Goal: Information Seeking & Learning: Learn about a topic

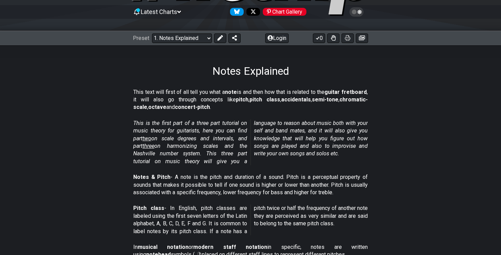
scroll to position [68, 0]
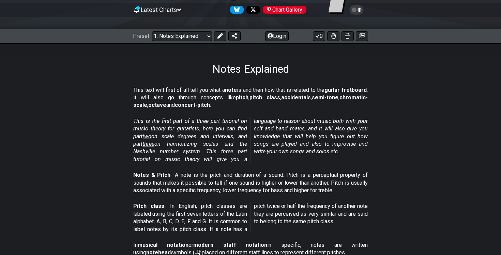
click at [197, 122] on em "This is the first part of a three part tutorial on music theory for guitarists,…" at bounding box center [250, 140] width 234 height 45
drag, startPoint x: 185, startPoint y: 127, endPoint x: 227, endPoint y: 127, distance: 42.3
click at [228, 127] on em "This is the first part of a three part tutorial on music theory for guitarists,…" at bounding box center [250, 140] width 234 height 45
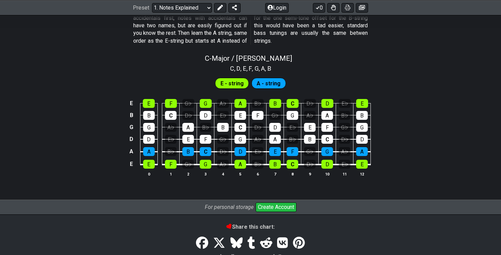
scroll to position [694, 0]
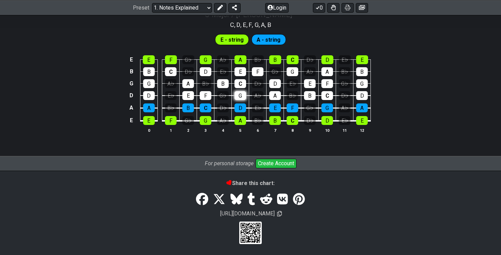
click at [243, 95] on tbody "E E F G♭ G A♭ A B♭ B C D♭ D E♭ E B B C D♭ D E♭ E F G♭ G A♭ A B♭ B G G A♭ A B♭ B…" at bounding box center [248, 88] width 243 height 80
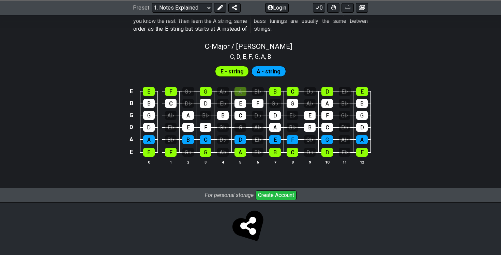
click at [245, 120] on td "G" at bounding box center [240, 121] width 17 height 12
click at [240, 114] on div "C" at bounding box center [240, 115] width 12 height 9
click at [241, 114] on div "C" at bounding box center [240, 115] width 12 height 9
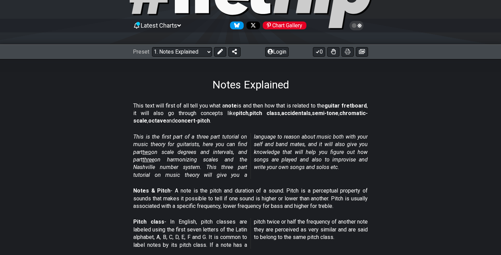
scroll to position [0, 0]
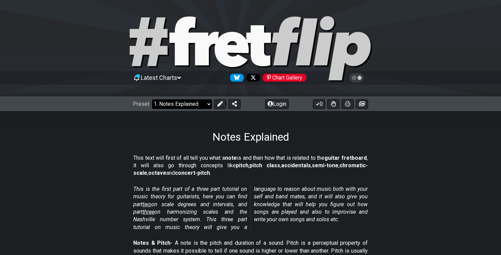
click at [192, 100] on select "Welcome to #fretflip! Initial Preset Custom Preset Minor Pentatonic Major Penta…" at bounding box center [182, 104] width 60 height 10
click at [152, 99] on select "Welcome to #fretflip! Initial Preset Custom Preset Minor Pentatonic Major Penta…" at bounding box center [182, 104] width 60 height 10
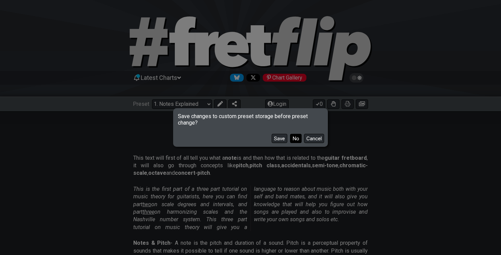
click at [295, 138] on button "No" at bounding box center [296, 138] width 12 height 9
select select "/welcome"
select select "C"
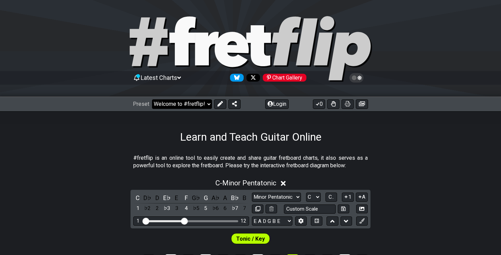
click at [181, 104] on select "Welcome to #fretflip! Initial Preset Custom Preset Minor Pentatonic Major Penta…" at bounding box center [182, 104] width 60 height 10
click at [152, 99] on select "Welcome to #fretflip! Initial Preset Custom Preset Minor Pentatonic Major Penta…" at bounding box center [182, 104] width 60 height 10
click at [192, 102] on select "Welcome to #fretflip! Initial Preset Custom Preset Minor Pentatonic Major Penta…" at bounding box center [182, 104] width 60 height 10
click at [152, 99] on select "Welcome to #fretflip! Initial Preset Custom Preset Minor Pentatonic Major Penta…" at bounding box center [182, 104] width 60 height 10
select select "/minor-pentatonic"
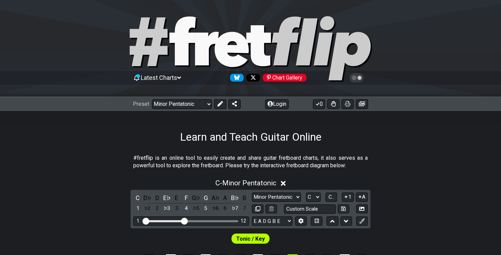
select select "C"
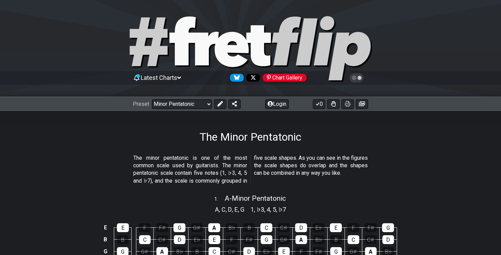
click at [189, 97] on div "Preset Welcome to #fretflip! Initial Preset Custom Preset Minor Pentatonic Majo…" at bounding box center [250, 103] width 501 height 15
click at [188, 103] on select "Welcome to #fretflip! Initial Preset Custom Preset Minor Pentatonic Major Penta…" at bounding box center [182, 104] width 60 height 10
click at [152, 99] on select "Welcome to #fretflip! Initial Preset Custom Preset Minor Pentatonic Major Penta…" at bounding box center [182, 104] width 60 height 10
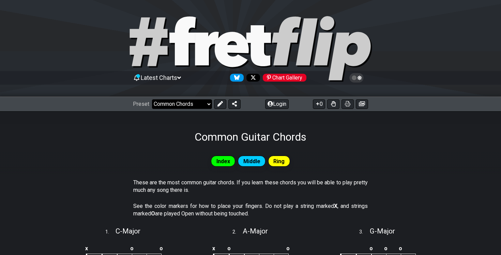
click at [191, 105] on select "Welcome to #fretflip! Initial Preset Custom Preset Minor Pentatonic Major Penta…" at bounding box center [182, 104] width 60 height 10
click at [152, 99] on select "Welcome to #fretflip! Initial Preset Custom Preset Minor Pentatonic Major Penta…" at bounding box center [182, 104] width 60 height 10
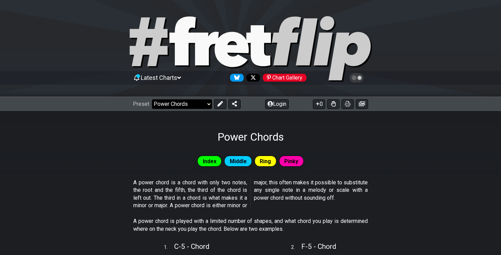
click at [191, 106] on select "Welcome to #fretflip! Initial Preset Custom Preset Minor Pentatonic Major Penta…" at bounding box center [182, 104] width 60 height 10
click at [152, 99] on select "Welcome to #fretflip! Initial Preset Custom Preset Minor Pentatonic Major Penta…" at bounding box center [182, 104] width 60 height 10
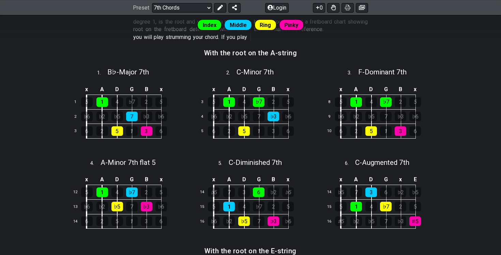
scroll to position [207, 0]
click at [102, 100] on div "1" at bounding box center [102, 102] width 12 height 10
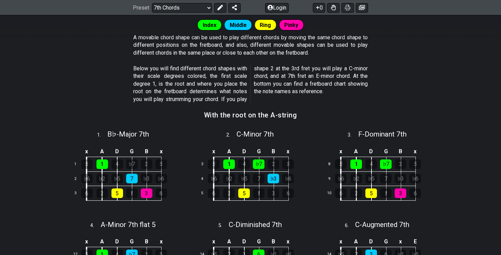
scroll to position [61, 0]
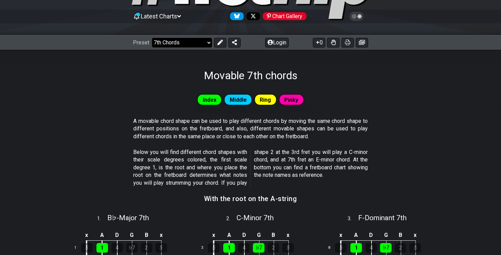
click at [183, 44] on select "Welcome to #fretflip! Initial Preset Custom Preset Minor Pentatonic Major Penta…" at bounding box center [182, 43] width 60 height 10
click at [152, 38] on select "Welcome to #fretflip! Initial Preset Custom Preset Minor Pentatonic Major Penta…" at bounding box center [182, 43] width 60 height 10
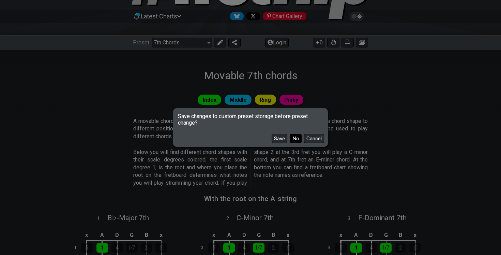
click at [300, 137] on button "No" at bounding box center [296, 138] width 12 height 9
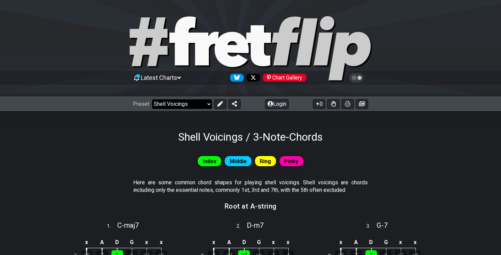
click at [191, 103] on select "Welcome to #fretflip! Initial Preset Custom Preset Minor Pentatonic Major Penta…" at bounding box center [182, 104] width 60 height 10
click at [152, 99] on select "Welcome to #fretflip! Initial Preset Custom Preset Minor Pentatonic Major Penta…" at bounding box center [182, 104] width 60 height 10
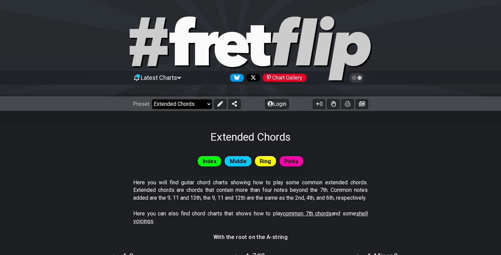
click at [187, 102] on select "Welcome to #fretflip! Initial Preset Custom Preset Minor Pentatonic Major Penta…" at bounding box center [182, 104] width 60 height 10
click at [152, 99] on select "Welcome to #fretflip! Initial Preset Custom Preset Minor Pentatonic Major Penta…" at bounding box center [182, 104] width 60 height 10
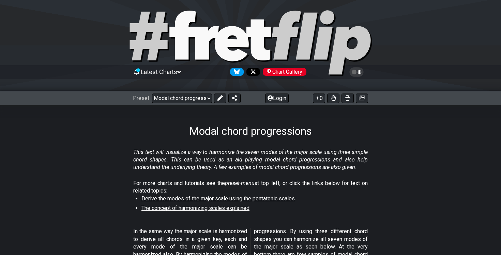
scroll to position [5, 0]
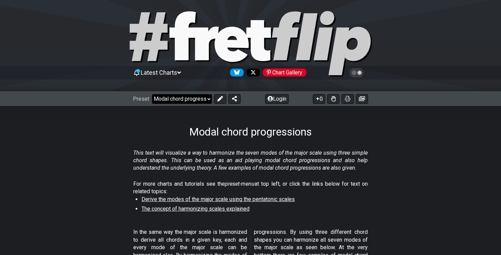
click at [177, 96] on select "Welcome to #fretflip! Initial Preset Custom Preset Minor Pentatonic Major Penta…" at bounding box center [182, 99] width 60 height 10
click at [152, 94] on select "Welcome to #fretflip! Initial Preset Custom Preset Minor Pentatonic Major Penta…" at bounding box center [182, 99] width 60 height 10
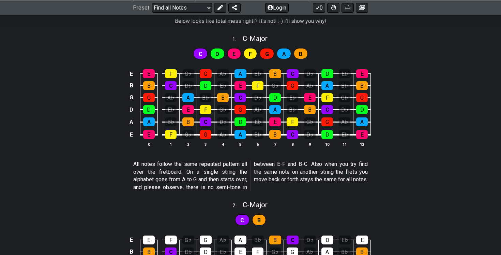
scroll to position [169, 0]
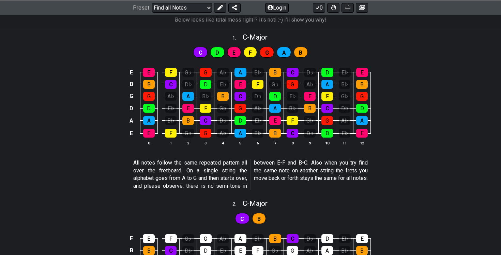
drag, startPoint x: 203, startPoint y: 164, endPoint x: 230, endPoint y: 172, distance: 28.1
click at [230, 173] on p "All notes follow the same repeated pattern all over the fretboard. On a single …" at bounding box center [250, 174] width 234 height 31
drag, startPoint x: 217, startPoint y: 172, endPoint x: 238, endPoint y: 172, distance: 20.5
click at [238, 173] on p "All notes follow the same repeated pattern all over the fretboard. On a single …" at bounding box center [250, 174] width 234 height 31
drag, startPoint x: 216, startPoint y: 171, endPoint x: 233, endPoint y: 174, distance: 17.3
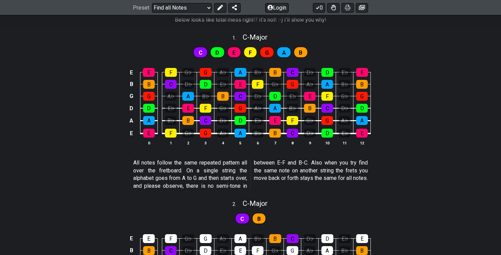
click at [232, 174] on p "All notes follow the same repeated pattern all over the fretboard. On a single …" at bounding box center [250, 174] width 234 height 31
drag, startPoint x: 219, startPoint y: 174, endPoint x: 232, endPoint y: 174, distance: 12.3
click at [232, 174] on p "All notes follow the same repeated pattern all over the fretboard. On a single …" at bounding box center [250, 174] width 234 height 31
drag, startPoint x: 232, startPoint y: 187, endPoint x: 260, endPoint y: 184, distance: 27.4
click at [260, 184] on p "All notes follow the same repeated pattern all over the fretboard. On a single …" at bounding box center [250, 174] width 234 height 31
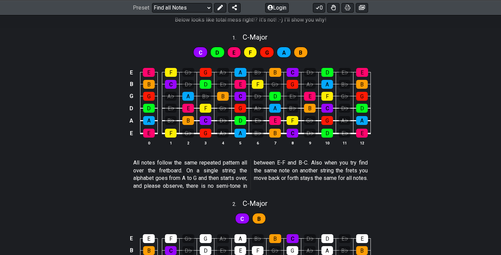
drag, startPoint x: 260, startPoint y: 162, endPoint x: 285, endPoint y: 163, distance: 25.2
click at [286, 163] on p "All notes follow the same repeated pattern all over the fretboard. On a single …" at bounding box center [250, 174] width 234 height 31
drag, startPoint x: 279, startPoint y: 163, endPoint x: 299, endPoint y: 163, distance: 19.8
click at [299, 163] on p "All notes follow the same repeated pattern all over the fretboard. On a single …" at bounding box center [250, 174] width 234 height 31
drag, startPoint x: 293, startPoint y: 163, endPoint x: 315, endPoint y: 163, distance: 21.5
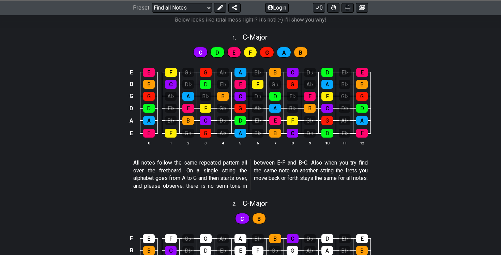
click at [315, 163] on p "All notes follow the same repeated pattern all over the fretboard. On a single …" at bounding box center [250, 174] width 234 height 31
drag, startPoint x: 315, startPoint y: 163, endPoint x: 328, endPoint y: 164, distance: 13.4
click at [329, 164] on p "All notes follow the same repeated pattern all over the fretboard. On a single …" at bounding box center [250, 174] width 234 height 31
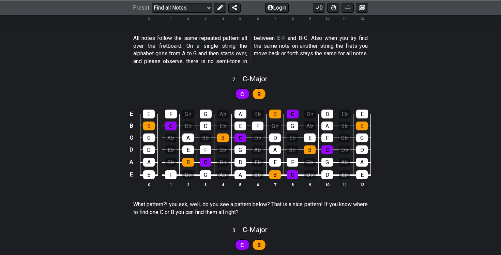
scroll to position [294, 0]
drag, startPoint x: 234, startPoint y: 205, endPoint x: 260, endPoint y: 205, distance: 26.6
click at [260, 205] on p "What pattern?! you ask, well, do you see a pattern below? That is a nice patter…" at bounding box center [250, 207] width 234 height 15
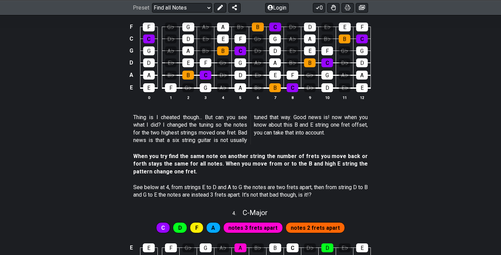
scroll to position [534, 0]
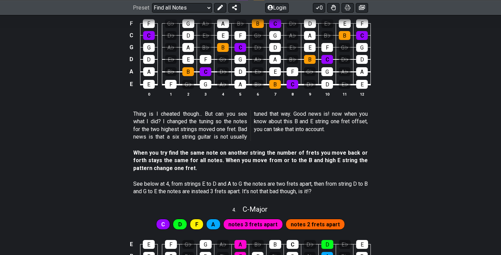
drag, startPoint x: 193, startPoint y: 109, endPoint x: 233, endPoint y: 112, distance: 40.7
click at [233, 112] on div "Thing is I cheated though... But can you see what I did? I changed the tuning s…" at bounding box center [250, 126] width 234 height 39
drag, startPoint x: 212, startPoint y: 111, endPoint x: 226, endPoint y: 120, distance: 16.7
click at [226, 120] on p "Thing is I cheated though... But can you see what I did? I changed the tuning s…" at bounding box center [250, 125] width 234 height 31
click at [216, 120] on p "Thing is I cheated though... But can you see what I did? I changed the tuning s…" at bounding box center [250, 125] width 234 height 31
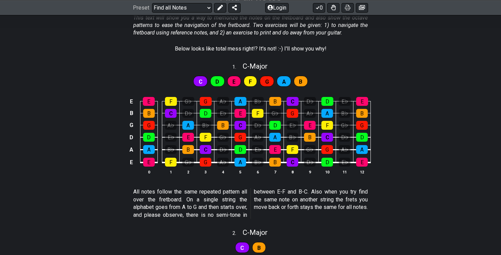
scroll to position [0, 0]
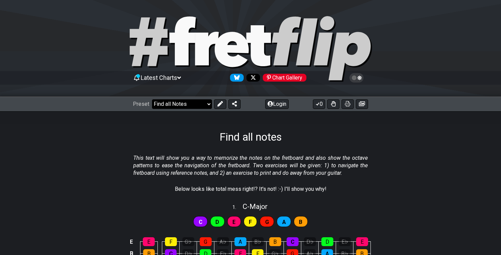
click at [177, 104] on select "Welcome to #fretflip! Initial Preset Custom Preset Minor Pentatonic Major Penta…" at bounding box center [182, 104] width 60 height 10
click at [152, 99] on select "Welcome to #fretflip! Initial Preset Custom Preset Minor Pentatonic Major Penta…" at bounding box center [182, 104] width 60 height 10
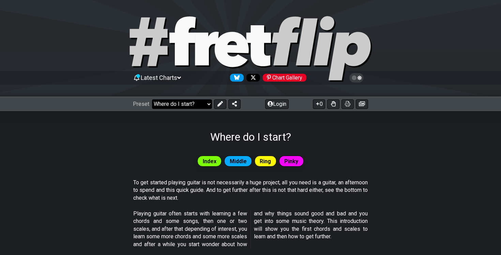
click at [190, 104] on select "Welcome to #fretflip! Initial Preset Custom Preset Minor Pentatonic Major Penta…" at bounding box center [182, 104] width 60 height 10
click at [152, 99] on select "Welcome to #fretflip! Initial Preset Custom Preset Minor Pentatonic Major Penta…" at bounding box center [182, 104] width 60 height 10
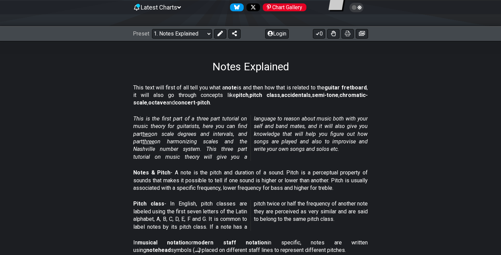
scroll to position [70, 0]
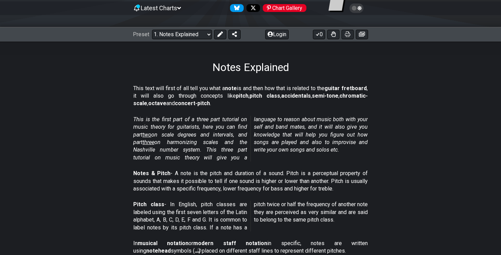
drag, startPoint x: 278, startPoint y: 120, endPoint x: 292, endPoint y: 123, distance: 14.6
click at [292, 123] on p "This is the first part of a three part tutorial on music theory for guitarists,…" at bounding box center [250, 139] width 234 height 46
drag, startPoint x: 275, startPoint y: 123, endPoint x: 320, endPoint y: 128, distance: 44.9
click at [321, 129] on em "This is the first part of a three part tutorial on music theory for guitarists,…" at bounding box center [250, 138] width 234 height 45
drag, startPoint x: 297, startPoint y: 125, endPoint x: 333, endPoint y: 129, distance: 36.6
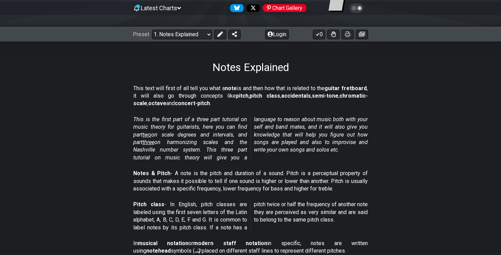
click at [333, 129] on em "This is the first part of a three part tutorial on music theory for guitarists,…" at bounding box center [250, 138] width 234 height 45
drag, startPoint x: 303, startPoint y: 126, endPoint x: 336, endPoint y: 133, distance: 33.2
click at [337, 133] on em "This is the first part of a three part tutorial on music theory for guitarists,…" at bounding box center [250, 138] width 234 height 45
drag, startPoint x: 279, startPoint y: 178, endPoint x: 326, endPoint y: 176, distance: 47.4
click at [328, 177] on p "Notes & Pitch - A note is the pitch and duration of a sound. Pitch is a percept…" at bounding box center [250, 180] width 234 height 23
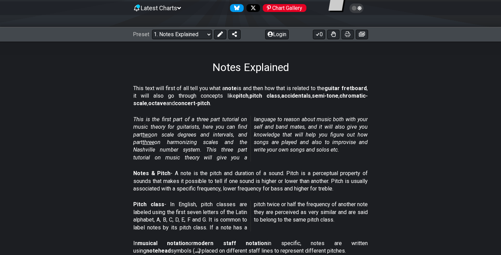
drag, startPoint x: 300, startPoint y: 140, endPoint x: 333, endPoint y: 140, distance: 32.7
click at [333, 140] on em "This is the first part of a three part tutorial on music theory for guitarists,…" at bounding box center [250, 138] width 234 height 45
click at [351, 139] on em "This is the first part of a three part tutorial on music theory for guitarists,…" at bounding box center [250, 138] width 234 height 45
drag, startPoint x: 332, startPoint y: 146, endPoint x: 349, endPoint y: 146, distance: 17.1
click at [349, 146] on p "This is the first part of a three part tutorial on music theory for guitarists,…" at bounding box center [250, 139] width 234 height 46
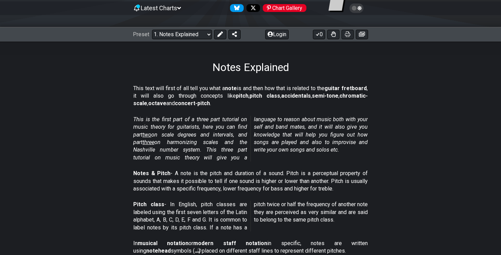
drag, startPoint x: 337, startPoint y: 139, endPoint x: 351, endPoint y: 141, distance: 13.6
click at [352, 141] on em "This is the first part of a three part tutorial on music theory for guitarists,…" at bounding box center [250, 138] width 234 height 45
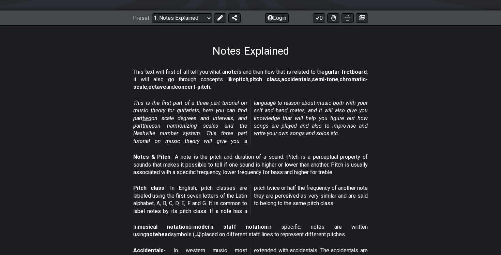
scroll to position [90, 0]
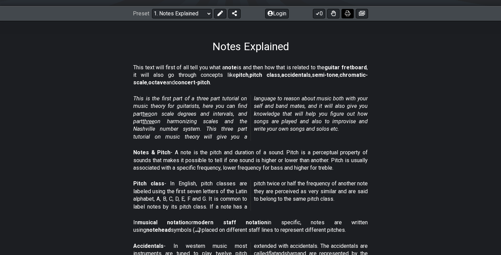
click at [348, 16] on button at bounding box center [348, 14] width 12 height 10
drag, startPoint x: 242, startPoint y: 152, endPoint x: 258, endPoint y: 161, distance: 18.6
click at [258, 161] on p "Notes & Pitch - A note is the pitch and duration of a sound. Pitch is a percept…" at bounding box center [250, 160] width 234 height 23
drag, startPoint x: 239, startPoint y: 162, endPoint x: 255, endPoint y: 162, distance: 15.7
click at [255, 162] on p "Notes & Pitch - A note is the pitch and duration of a sound. Pitch is a percept…" at bounding box center [250, 160] width 234 height 23
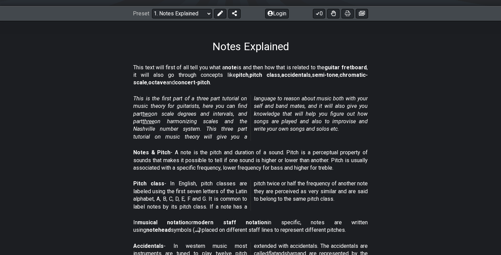
click at [221, 171] on p "Notes & Pitch - A note is the pitch and duration of a sound. Pitch is a percept…" at bounding box center [250, 160] width 234 height 23
drag, startPoint x: 203, startPoint y: 169, endPoint x: 238, endPoint y: 168, distance: 34.8
click at [238, 168] on p "Notes & Pitch - A note is the pitch and duration of a sound. Pitch is a percept…" at bounding box center [250, 160] width 234 height 23
drag, startPoint x: 232, startPoint y: 168, endPoint x: 237, endPoint y: 168, distance: 4.1
click at [236, 168] on p "Notes & Pitch - A note is the pitch and duration of a sound. Pitch is a percept…" at bounding box center [250, 160] width 234 height 23
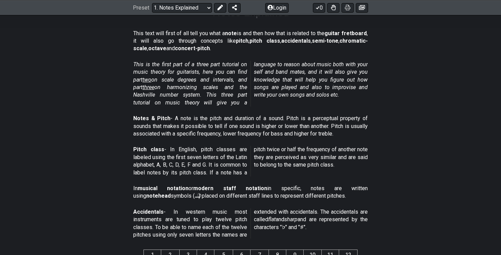
scroll to position [125, 0]
drag, startPoint x: 183, startPoint y: 151, endPoint x: 206, endPoint y: 163, distance: 25.8
click at [206, 163] on p "Pitch class - In English, pitch classes are labeled using the first seven lette…" at bounding box center [250, 160] width 234 height 31
drag, startPoint x: 200, startPoint y: 163, endPoint x: 223, endPoint y: 163, distance: 22.5
click at [224, 164] on p "Pitch class - In English, pitch classes are labeled using the first seven lette…" at bounding box center [250, 160] width 234 height 31
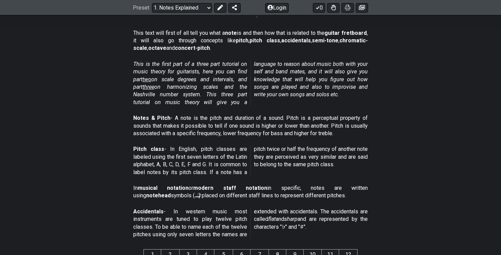
drag, startPoint x: 265, startPoint y: 150, endPoint x: 278, endPoint y: 154, distance: 13.9
click at [279, 154] on p "Pitch class - In English, pitch classes are labeled using the first seven lette…" at bounding box center [250, 160] width 234 height 31
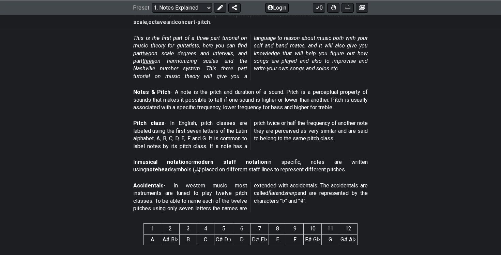
scroll to position [151, 0]
drag, startPoint x: 227, startPoint y: 157, endPoint x: 245, endPoint y: 156, distance: 17.7
click at [245, 156] on div "In musical notation or modern staff notation in specific, notes are written usi…" at bounding box center [250, 167] width 234 height 24
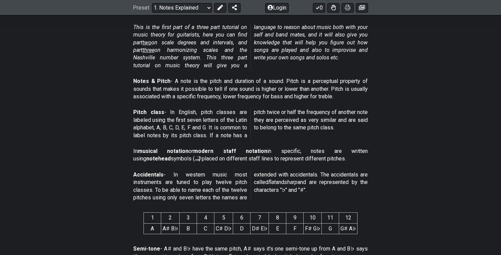
scroll to position [163, 0]
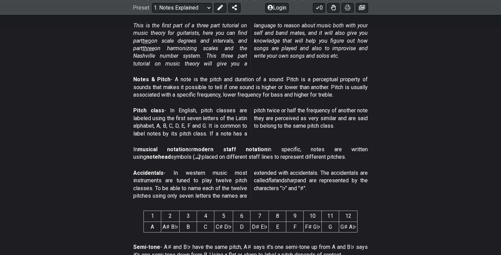
drag, startPoint x: 157, startPoint y: 158, endPoint x: 173, endPoint y: 157, distance: 15.7
click at [173, 157] on p "In musical notation or modern staff notation in specific, notes are written usi…" at bounding box center [250, 153] width 234 height 15
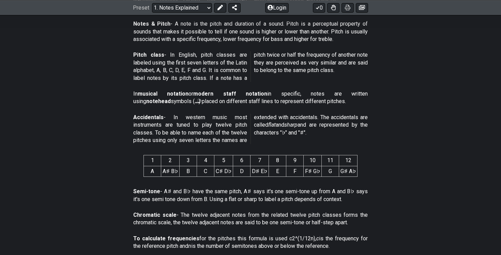
scroll to position [222, 0]
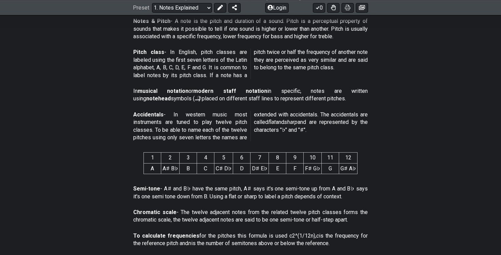
drag, startPoint x: 188, startPoint y: 123, endPoint x: 219, endPoint y: 126, distance: 30.5
click at [219, 126] on p "Accidentals - In western music most instruments are tuned to play twelve pitch …" at bounding box center [250, 126] width 234 height 31
drag, startPoint x: 197, startPoint y: 121, endPoint x: 210, endPoint y: 123, distance: 13.1
click at [210, 123] on p "Accidentals - In western music most instruments are tuned to play twelve pitch …" at bounding box center [250, 126] width 234 height 31
drag, startPoint x: 199, startPoint y: 123, endPoint x: 222, endPoint y: 126, distance: 23.0
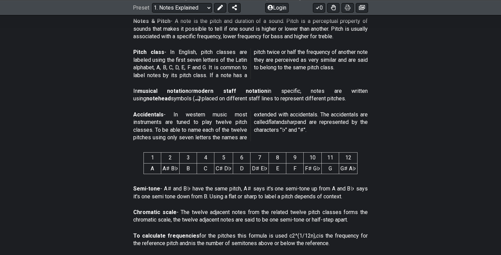
click at [222, 126] on p "Accidentals - In western music most instruments are tuned to play twelve pitch …" at bounding box center [250, 126] width 234 height 31
drag, startPoint x: 201, startPoint y: 126, endPoint x: 205, endPoint y: 126, distance: 3.7
click at [205, 126] on p "Accidentals - In western music most instruments are tuned to play twelve pitch …" at bounding box center [250, 126] width 234 height 31
drag, startPoint x: 181, startPoint y: 128, endPoint x: 206, endPoint y: 131, distance: 24.4
click at [206, 131] on p "Accidentals - In western music most instruments are tuned to play twelve pitch …" at bounding box center [250, 126] width 234 height 31
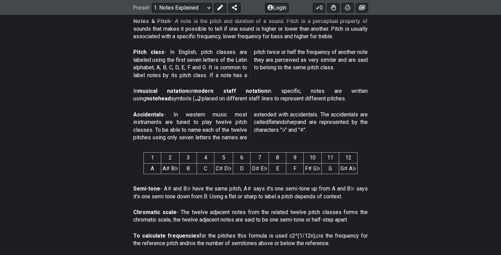
drag, startPoint x: 197, startPoint y: 133, endPoint x: 222, endPoint y: 139, distance: 25.5
click at [222, 139] on p "Accidentals - In western music most instruments are tuned to play twelve pitch …" at bounding box center [250, 126] width 234 height 31
drag, startPoint x: 263, startPoint y: 132, endPoint x: 273, endPoint y: 133, distance: 9.9
click at [273, 133] on p "Accidentals - In western music most instruments are tuned to play twelve pitch …" at bounding box center [250, 126] width 234 height 31
drag, startPoint x: 273, startPoint y: 133, endPoint x: 277, endPoint y: 133, distance: 4.1
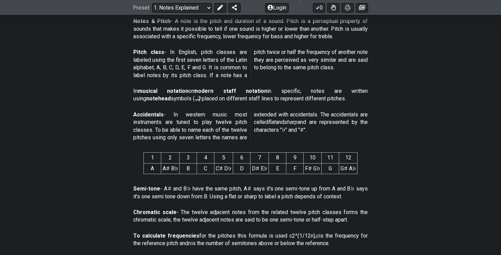
click at [277, 133] on p "Accidentals - In western music most instruments are tuned to play twelve pitch …" at bounding box center [250, 126] width 234 height 31
drag, startPoint x: 240, startPoint y: 170, endPoint x: 245, endPoint y: 170, distance: 5.1
click at [245, 170] on td "D" at bounding box center [241, 168] width 17 height 11
drag, startPoint x: 223, startPoint y: 166, endPoint x: 237, endPoint y: 166, distance: 14.3
click at [236, 166] on tr "A A♯ B♭ B C C♯ D♭ D D♯ E♭ E F F♯ G♭ G G♯ A♭" at bounding box center [251, 168] width 214 height 11
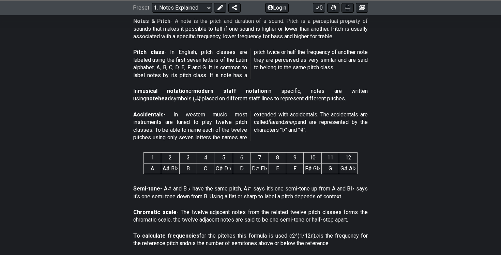
drag, startPoint x: 223, startPoint y: 166, endPoint x: 245, endPoint y: 166, distance: 21.8
click at [245, 166] on tr "A A♯ B♭ B C C♯ D♭ D D♯ E♭ E F F♯ G♭ G G♯ A♭" at bounding box center [251, 168] width 214 height 11
drag, startPoint x: 215, startPoint y: 164, endPoint x: 227, endPoint y: 164, distance: 11.9
click at [227, 164] on tr "A A♯ B♭ B C C♯ D♭ D D♯ E♭ E F F♯ G♭ G G♯ A♭" at bounding box center [251, 168] width 214 height 11
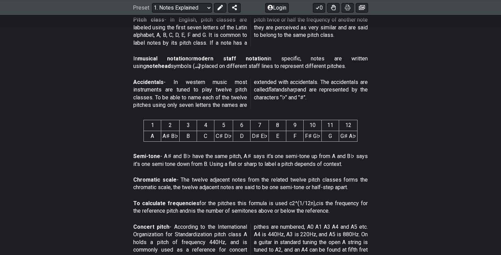
scroll to position [258, 0]
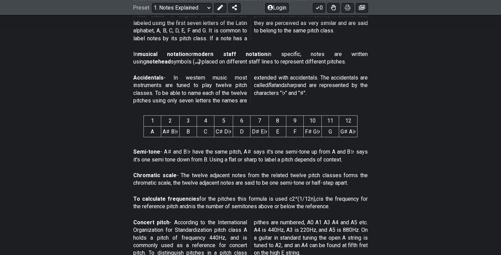
drag, startPoint x: 200, startPoint y: 164, endPoint x: 242, endPoint y: 163, distance: 42.3
click at [242, 163] on div "Semi-tone - A♯ and B♭ have the same pitch, A♯ says it's one semi-tone up from A…" at bounding box center [250, 157] width 234 height 24
drag, startPoint x: 173, startPoint y: 177, endPoint x: 217, endPoint y: 177, distance: 44.3
click at [218, 177] on p "Chromatic scale - The twelve adjacent notes from the related twelve pitch class…" at bounding box center [250, 178] width 234 height 15
drag, startPoint x: 196, startPoint y: 179, endPoint x: 210, endPoint y: 177, distance: 14.0
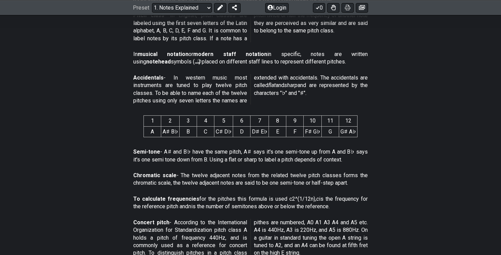
click at [211, 177] on p "Chromatic scale - The twelve adjacent notes from the related twelve pitch class…" at bounding box center [250, 178] width 234 height 15
drag, startPoint x: 184, startPoint y: 176, endPoint x: 207, endPoint y: 176, distance: 22.8
click at [207, 176] on p "Chromatic scale - The twelve adjacent notes from the related twelve pitch class…" at bounding box center [250, 178] width 234 height 15
drag, startPoint x: 191, startPoint y: 176, endPoint x: 234, endPoint y: 183, distance: 43.9
click at [234, 183] on p "Chromatic scale - The twelve adjacent notes from the related twelve pitch class…" at bounding box center [250, 178] width 234 height 15
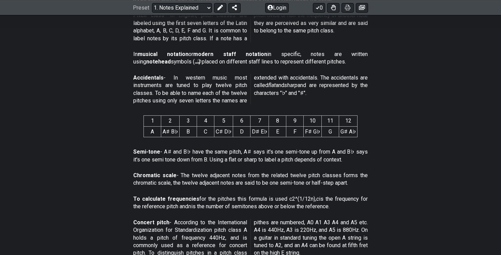
drag, startPoint x: 233, startPoint y: 179, endPoint x: 273, endPoint y: 181, distance: 39.9
click at [274, 182] on p "Chromatic scale - The twelve adjacent notes from the related twelve pitch class…" at bounding box center [250, 178] width 234 height 15
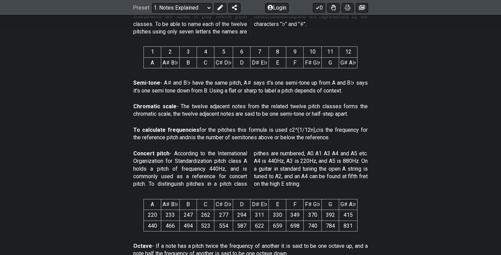
scroll to position [329, 0]
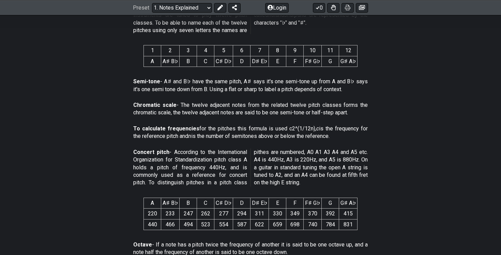
drag, startPoint x: 191, startPoint y: 102, endPoint x: 241, endPoint y: 109, distance: 51.0
click at [241, 109] on p "Chromatic scale - The twelve adjacent notes from the related twelve pitch class…" at bounding box center [250, 108] width 234 height 15
drag, startPoint x: 197, startPoint y: 111, endPoint x: 261, endPoint y: 113, distance: 64.1
click at [261, 113] on p "Chromatic scale - The twelve adjacent notes from the related twelve pitch class…" at bounding box center [250, 108] width 234 height 15
click at [248, 114] on p "Chromatic scale - The twelve adjacent notes from the related twelve pitch class…" at bounding box center [250, 108] width 234 height 15
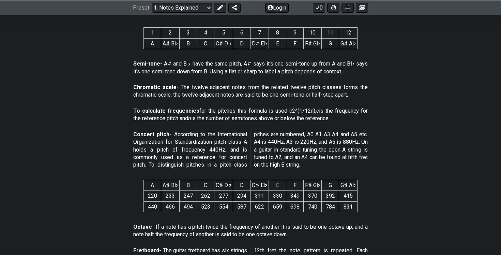
scroll to position [349, 0]
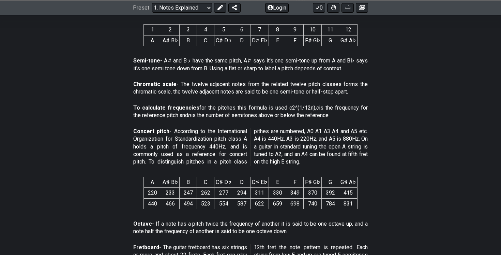
drag, startPoint x: 195, startPoint y: 116, endPoint x: 221, endPoint y: 120, distance: 26.2
click at [221, 120] on div "To calculate frequencies for the pitches this formula is used c2^(1/12n), c is …" at bounding box center [250, 113] width 234 height 24
drag, startPoint x: 195, startPoint y: 137, endPoint x: 217, endPoint y: 155, distance: 27.9
click at [217, 155] on p "Concert pitch - According to the International Organization for Standardization…" at bounding box center [250, 146] width 234 height 38
drag, startPoint x: 312, startPoint y: 147, endPoint x: 320, endPoint y: 151, distance: 9.9
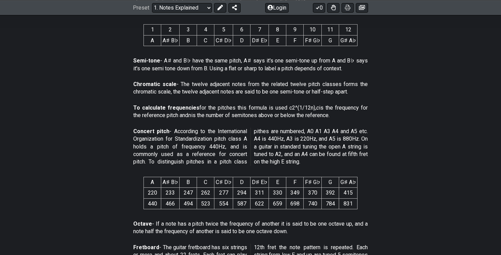
click at [320, 151] on p "Concert pitch - According to the International Organization for Standardization…" at bounding box center [250, 146] width 234 height 38
drag, startPoint x: 307, startPoint y: 152, endPoint x: 321, endPoint y: 154, distance: 14.4
click at [321, 154] on p "Concert pitch - According to the International Organization for Standardization…" at bounding box center [250, 146] width 234 height 38
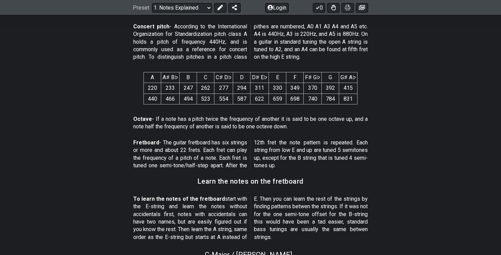
scroll to position [457, 0]
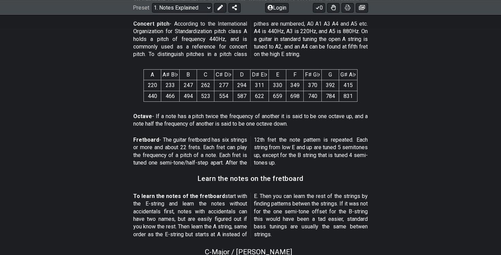
drag, startPoint x: 167, startPoint y: 115, endPoint x: 201, endPoint y: 125, distance: 36.1
click at [201, 125] on p "Octave - If a note has a pitch twice the frequency of another it is said to be …" at bounding box center [250, 119] width 234 height 15
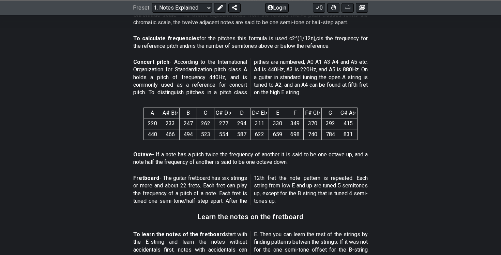
scroll to position [422, 0]
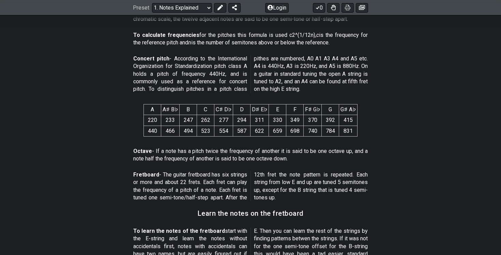
drag, startPoint x: 183, startPoint y: 152, endPoint x: 206, endPoint y: 158, distance: 23.2
click at [206, 158] on p "Octave - If a note has a pitch twice the frequency of another it is said to be …" at bounding box center [250, 154] width 234 height 15
drag, startPoint x: 182, startPoint y: 159, endPoint x: 218, endPoint y: 159, distance: 35.8
click at [218, 159] on p "Octave - If a note has a pitch twice the frequency of another it is said to be …" at bounding box center [250, 154] width 234 height 15
click at [203, 158] on p "Octave - If a note has a pitch twice the frequency of another it is said to be …" at bounding box center [250, 154] width 234 height 15
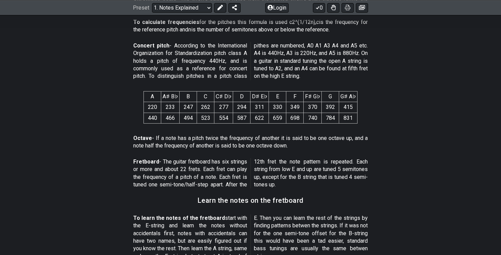
scroll to position [441, 0]
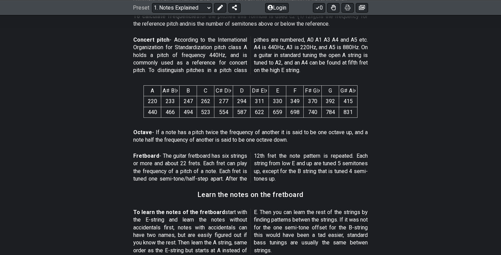
drag, startPoint x: 179, startPoint y: 156, endPoint x: 192, endPoint y: 156, distance: 13.0
click at [192, 156] on p "Fretboard - The guitar fretboard has six strings or more and about 22 frets. Ea…" at bounding box center [250, 167] width 234 height 31
drag, startPoint x: 168, startPoint y: 156, endPoint x: 198, endPoint y: 164, distance: 31.7
click at [198, 164] on p "Fretboard - The guitar fretboard has six strings or more and about 22 frets. Ea…" at bounding box center [250, 167] width 234 height 31
click at [195, 163] on p "Fretboard - The guitar fretboard has six strings or more and about 22 frets. Ea…" at bounding box center [250, 167] width 234 height 31
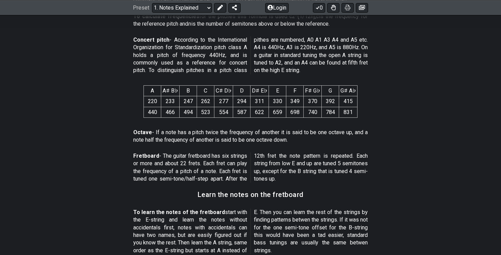
drag, startPoint x: 188, startPoint y: 164, endPoint x: 208, endPoint y: 170, distance: 21.0
click at [208, 170] on p "Fretboard - The guitar fretboard has six strings or more and about 22 frets. Ea…" at bounding box center [250, 167] width 234 height 31
drag, startPoint x: 202, startPoint y: 167, endPoint x: 225, endPoint y: 177, distance: 24.3
click at [225, 177] on p "Fretboard - The guitar fretboard has six strings or more and about 22 frets. Ea…" at bounding box center [250, 167] width 234 height 31
drag, startPoint x: 218, startPoint y: 176, endPoint x: 233, endPoint y: 176, distance: 14.7
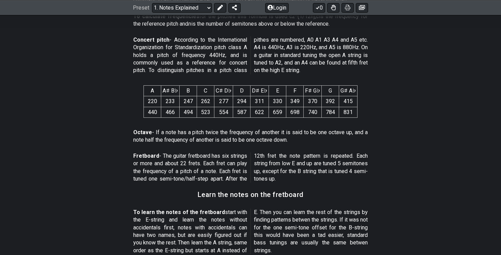
click at [233, 176] on p "Fretboard - The guitar fretboard has six strings or more and about 22 frets. Ea…" at bounding box center [250, 167] width 234 height 31
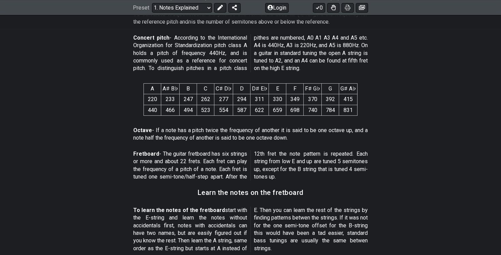
scroll to position [445, 0]
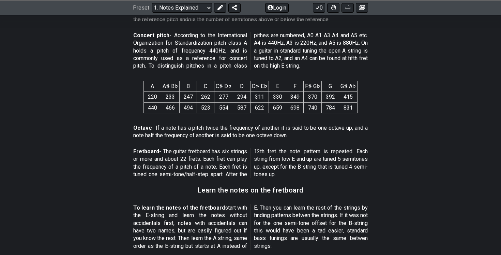
drag, startPoint x: 259, startPoint y: 158, endPoint x: 297, endPoint y: 162, distance: 38.0
click at [298, 162] on p "Fretboard - The guitar fretboard has six strings or more and about 22 frets. Ea…" at bounding box center [250, 163] width 234 height 31
drag, startPoint x: 293, startPoint y: 165, endPoint x: 303, endPoint y: 165, distance: 9.9
click at [303, 165] on p "Fretboard - The guitar fretboard has six strings or more and about 22 frets. Ea…" at bounding box center [250, 163] width 234 height 31
drag, startPoint x: 302, startPoint y: 166, endPoint x: 309, endPoint y: 166, distance: 7.2
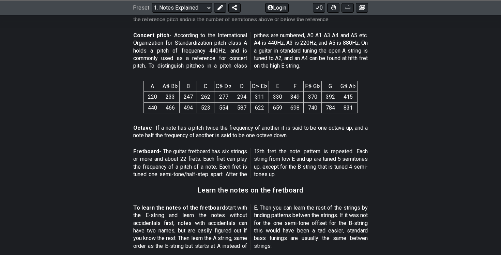
click at [309, 166] on p "Fretboard - The guitar fretboard has six strings or more and about 22 frets. Ea…" at bounding box center [250, 163] width 234 height 31
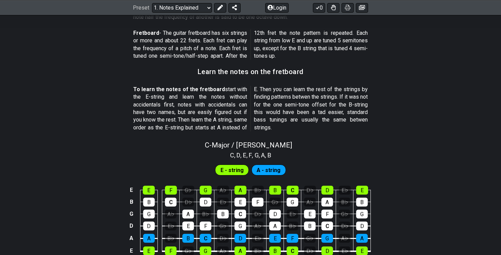
scroll to position [564, 0]
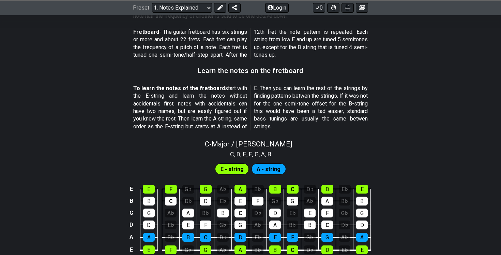
drag, startPoint x: 179, startPoint y: 109, endPoint x: 218, endPoint y: 110, distance: 39.6
click at [218, 110] on p "To learn the notes of the fretboard start with the E-string and learn the notes…" at bounding box center [250, 108] width 234 height 46
drag, startPoint x: 201, startPoint y: 111, endPoint x: 223, endPoint y: 111, distance: 22.2
click at [223, 111] on p "To learn the notes of the fretboard start with the E-string and learn the notes…" at bounding box center [250, 108] width 234 height 46
drag, startPoint x: 188, startPoint y: 118, endPoint x: 218, endPoint y: 120, distance: 29.7
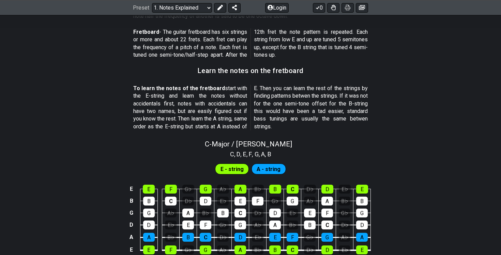
click at [218, 121] on p "To learn the notes of the fretboard start with the E-string and learn the notes…" at bounding box center [250, 108] width 234 height 46
drag, startPoint x: 203, startPoint y: 121, endPoint x: 211, endPoint y: 123, distance: 7.8
click at [211, 123] on p "To learn the notes of the fretboard start with the E-string and learn the notes…" at bounding box center [250, 108] width 234 height 46
drag, startPoint x: 200, startPoint y: 120, endPoint x: 224, endPoint y: 120, distance: 23.9
click at [223, 120] on p "To learn the notes of the fretboard start with the E-string and learn the notes…" at bounding box center [250, 108] width 234 height 46
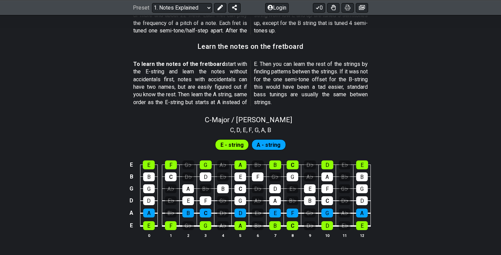
scroll to position [588, 0]
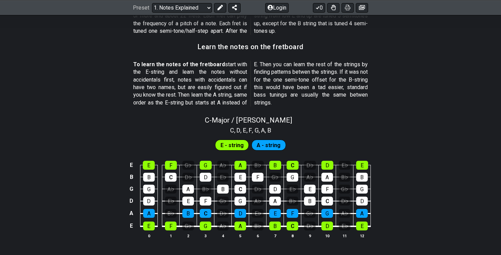
drag, startPoint x: 266, startPoint y: 71, endPoint x: 278, endPoint y: 80, distance: 15.5
click at [278, 80] on p "To learn the notes of the fretboard start with the E-string and learn the notes…" at bounding box center [250, 84] width 234 height 46
click at [267, 79] on p "To learn the notes of the fretboard start with the E-string and learn the notes…" at bounding box center [250, 84] width 234 height 46
drag, startPoint x: 262, startPoint y: 78, endPoint x: 285, endPoint y: 92, distance: 26.3
click at [286, 92] on p "To learn the notes of the fretboard start with the E-string and learn the notes…" at bounding box center [250, 84] width 234 height 46
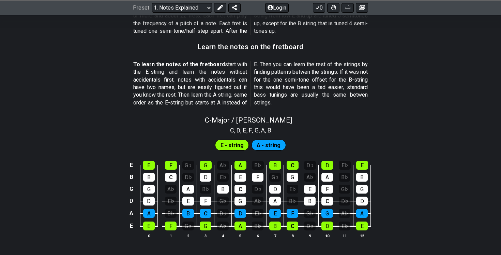
drag, startPoint x: 275, startPoint y: 87, endPoint x: 303, endPoint y: 88, distance: 27.6
click at [303, 87] on p "To learn the notes of the fretboard start with the E-string and learn the notes…" at bounding box center [250, 84] width 234 height 46
click at [287, 88] on p "To learn the notes of the fretboard start with the E-string and learn the notes…" at bounding box center [250, 84] width 234 height 46
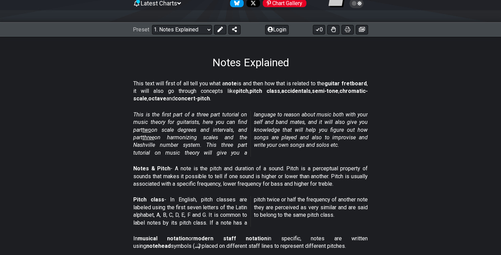
scroll to position [0, 0]
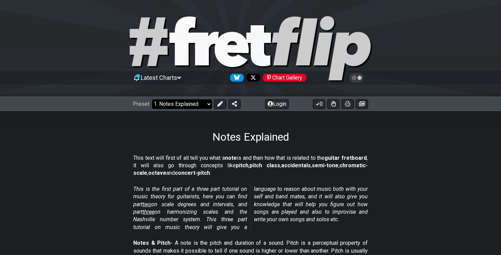
click at [197, 103] on select "Welcome to #fretflip! Initial Preset Custom Preset Minor Pentatonic Major Penta…" at bounding box center [182, 104] width 60 height 10
click at [152, 99] on select "Welcome to #fretflip! Initial Preset Custom Preset Minor Pentatonic Major Penta…" at bounding box center [182, 104] width 60 height 10
select select "/scale-degrees-and-intervals"
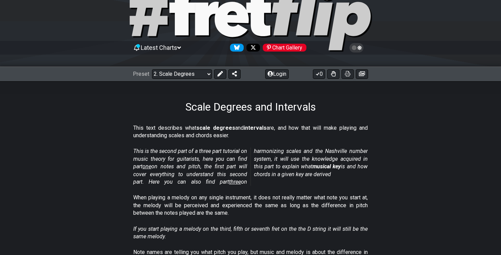
scroll to position [31, 0]
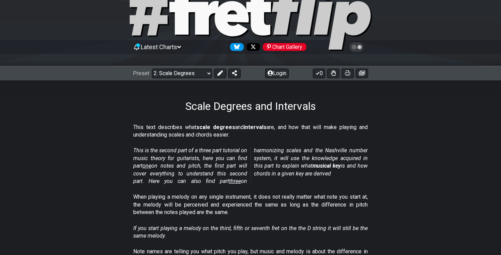
drag, startPoint x: 187, startPoint y: 153, endPoint x: 226, endPoint y: 162, distance: 40.2
click at [226, 162] on em "This is the second part of a three part tutorial on music theory for guitarists…" at bounding box center [250, 165] width 234 height 37
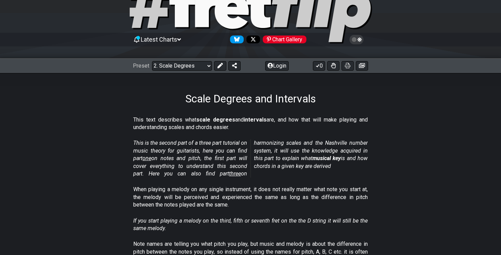
scroll to position [45, 0]
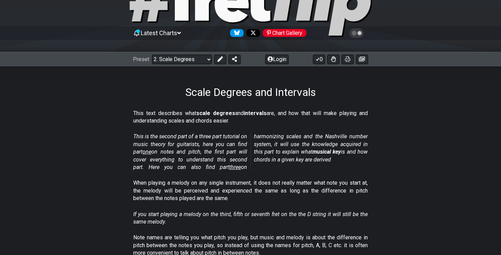
drag, startPoint x: 256, startPoint y: 137, endPoint x: 304, endPoint y: 145, distance: 48.7
click at [304, 145] on em "This is the second part of a three part tutorial on music theory for guitarists…" at bounding box center [250, 151] width 234 height 37
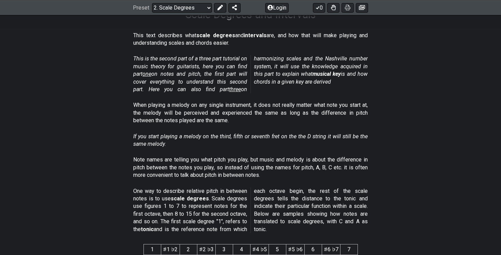
scroll to position [123, 0]
